Goal: Task Accomplishment & Management: Manage account settings

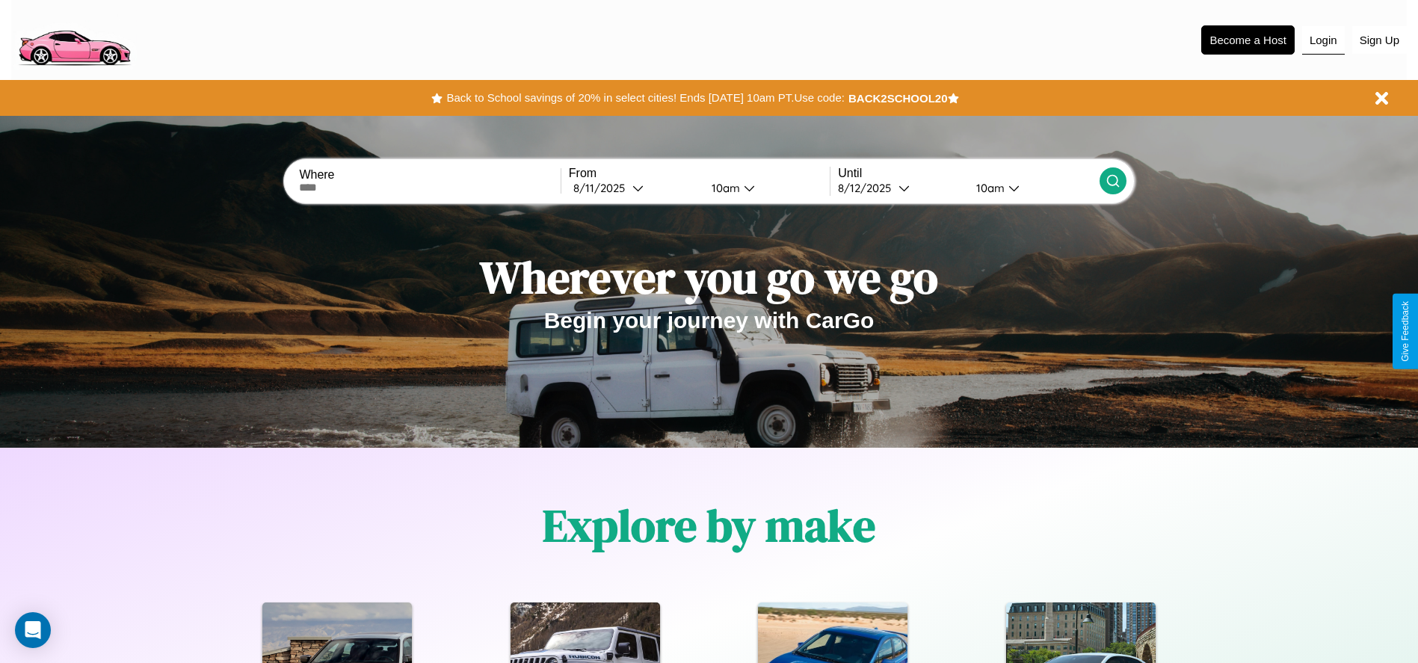
click at [1323, 40] on button "Login" at bounding box center [1323, 40] width 43 height 28
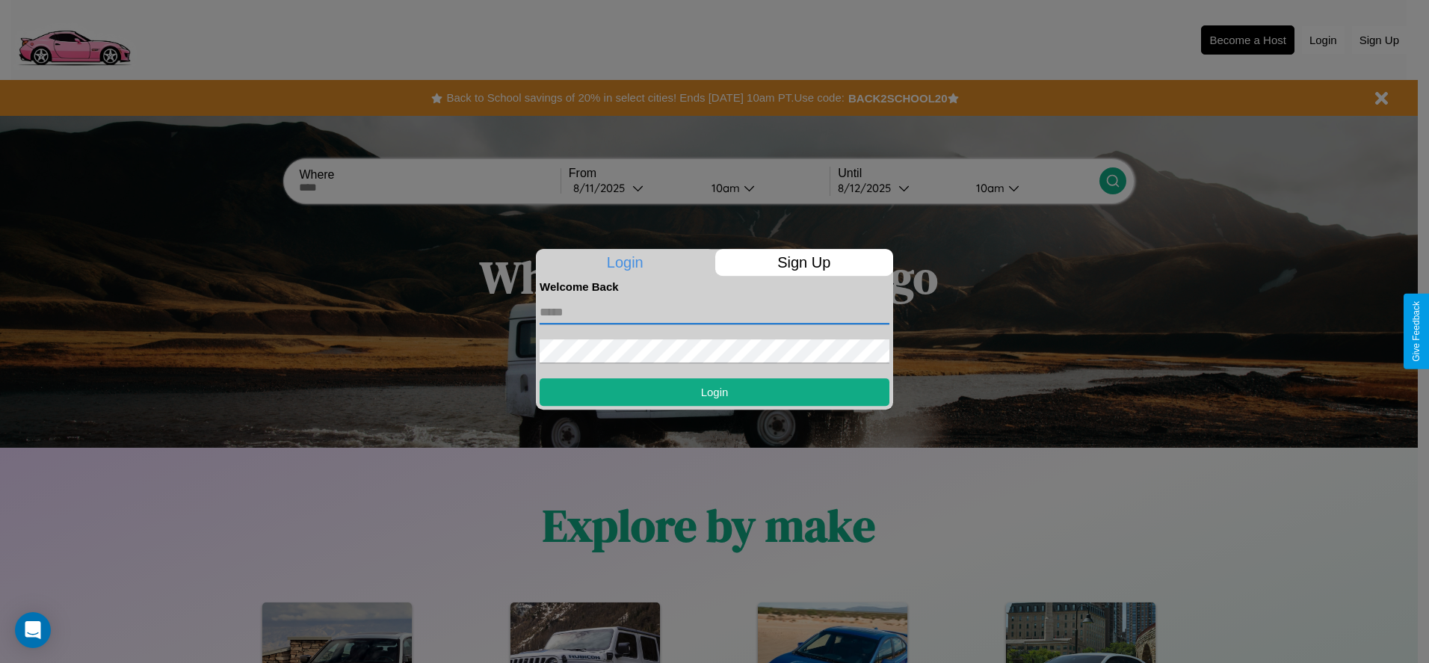
click at [714, 312] on input "text" at bounding box center [715, 312] width 350 height 24
type input "**********"
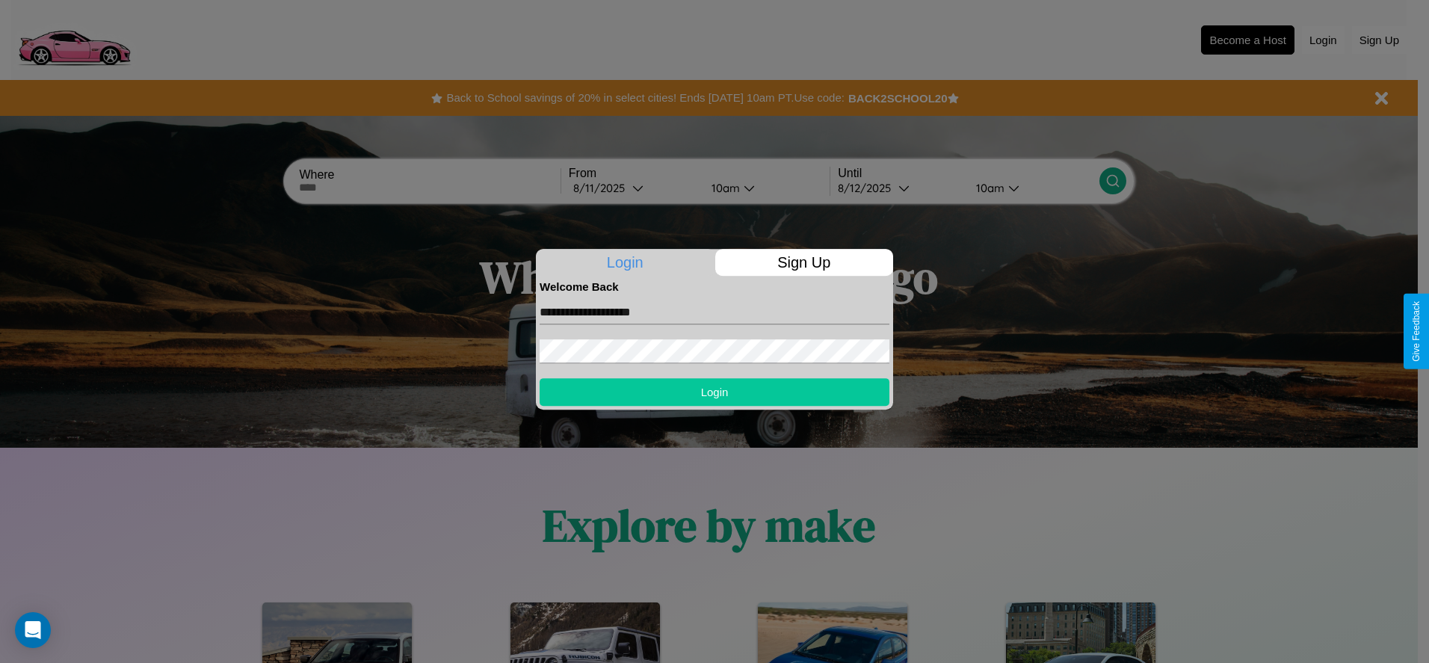
click at [714, 392] on button "Login" at bounding box center [715, 392] width 350 height 28
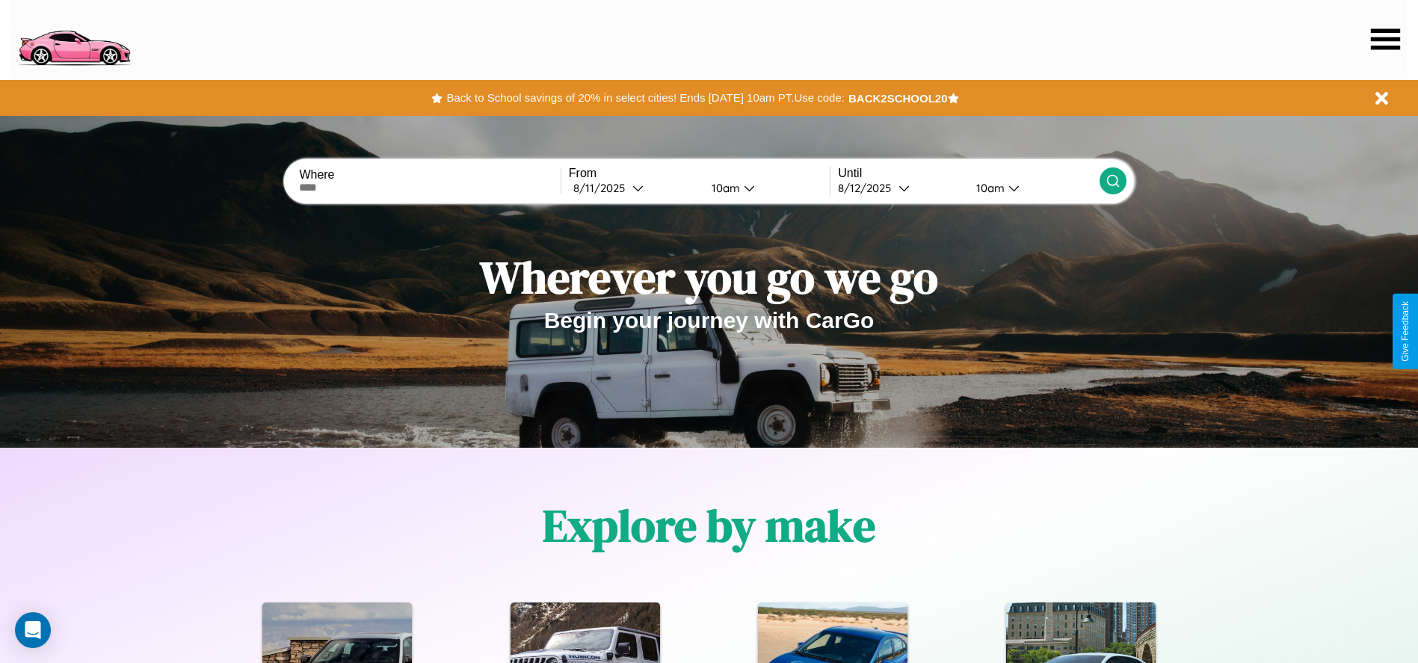
scroll to position [310, 0]
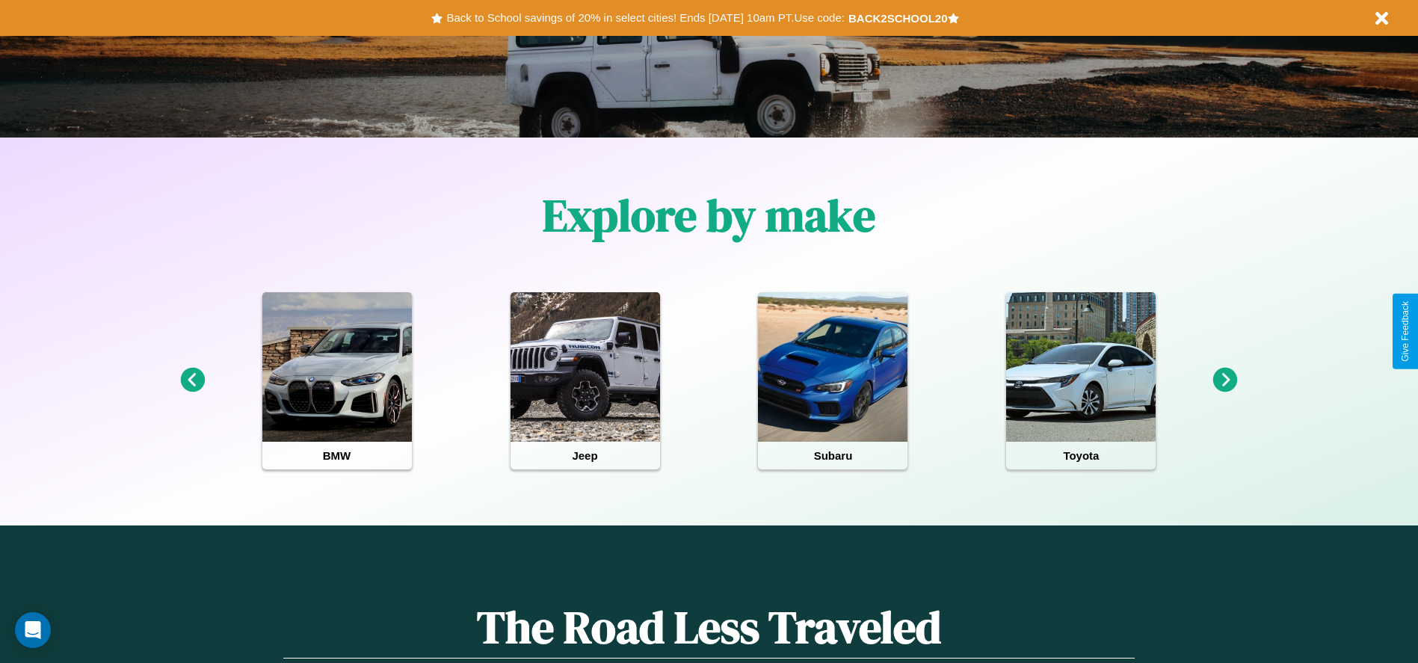
click at [1225, 380] on icon at bounding box center [1225, 380] width 25 height 25
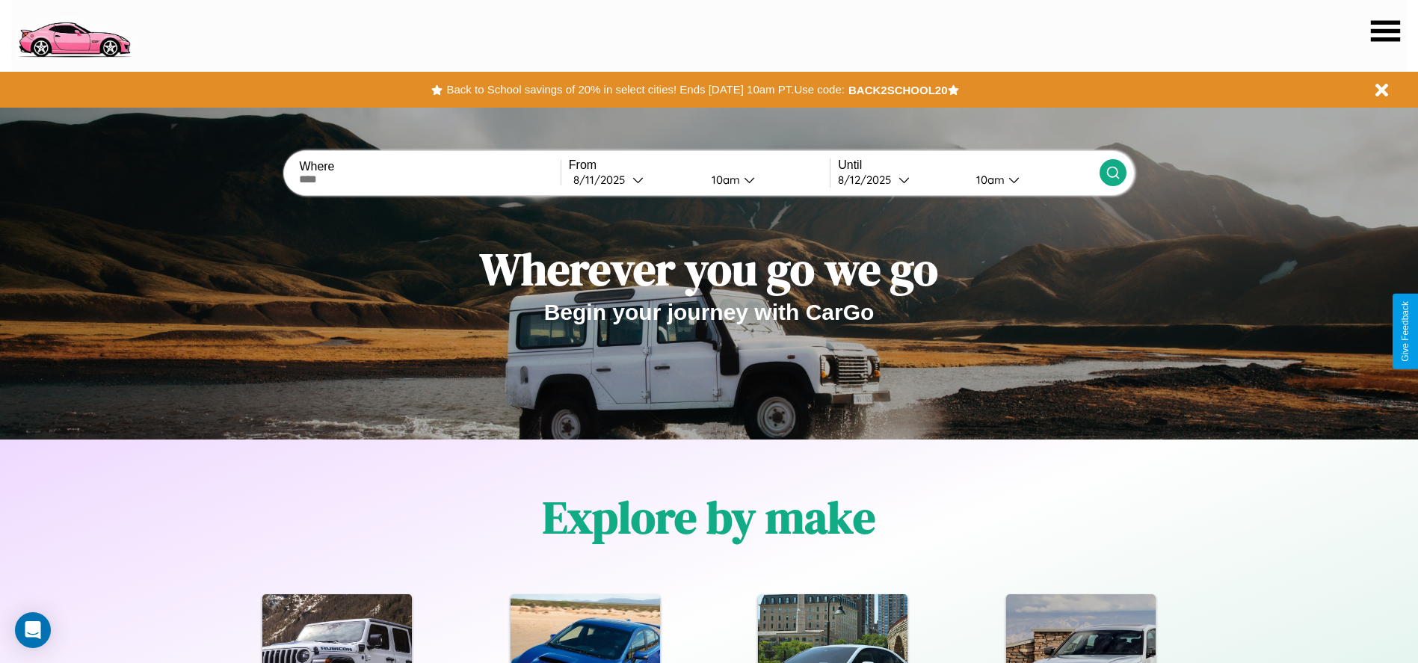
scroll to position [0, 0]
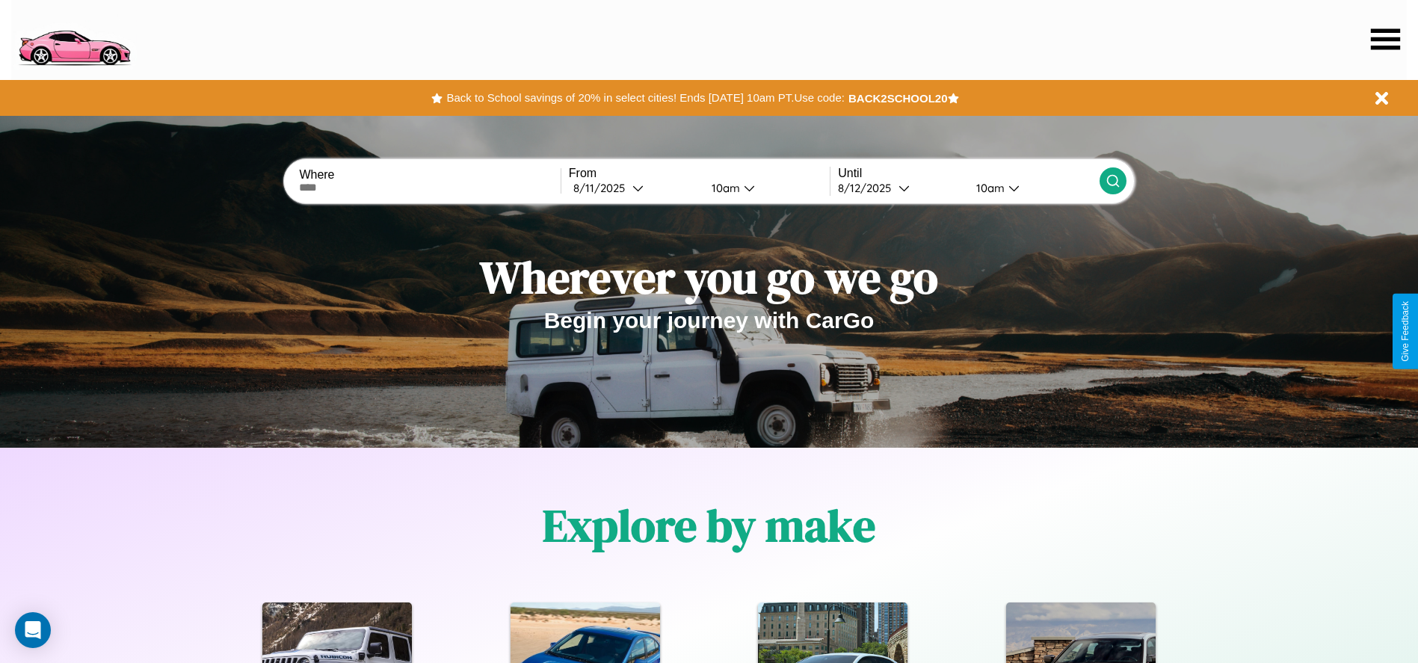
click at [1385, 39] on icon at bounding box center [1385, 38] width 29 height 21
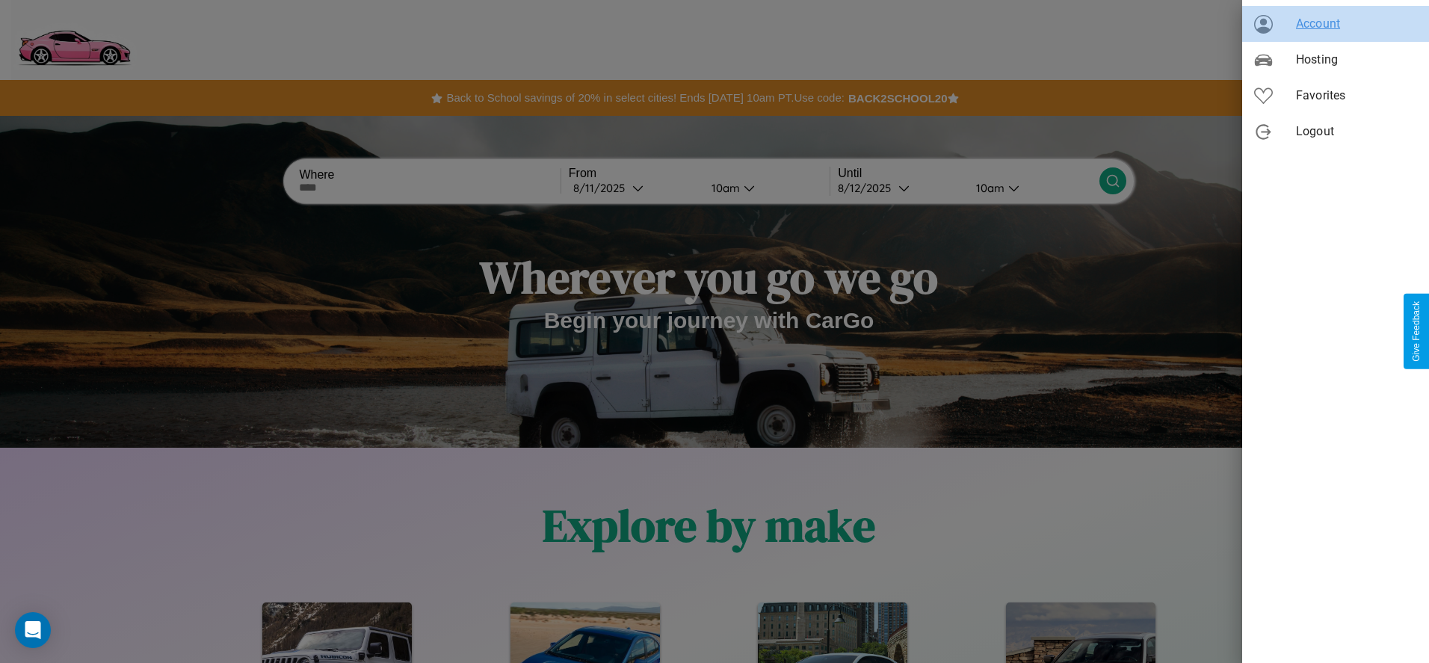
click at [1336, 24] on span "Account" at bounding box center [1356, 24] width 121 height 18
